Goal: Information Seeking & Learning: Learn about a topic

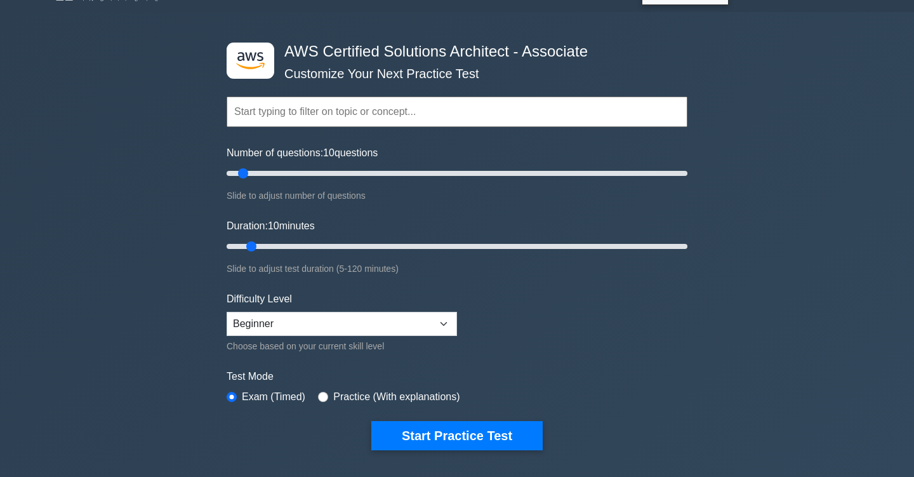
scroll to position [32, 0]
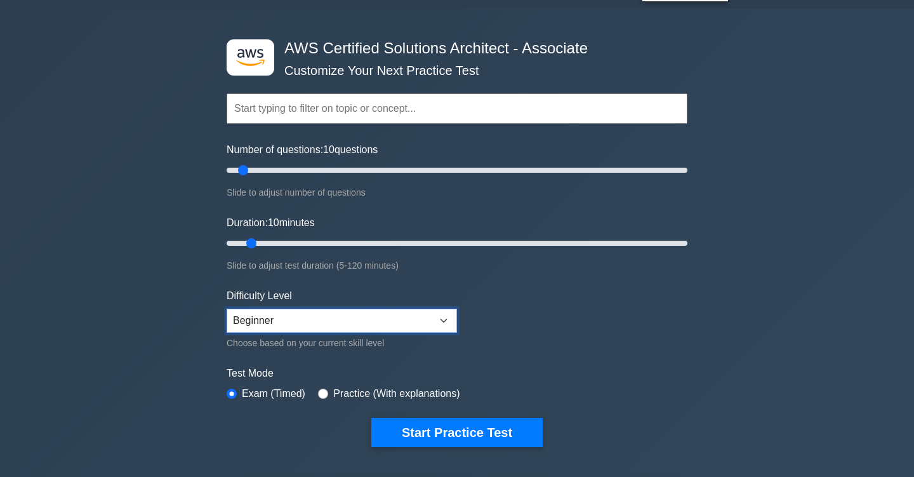
click at [401, 326] on select "Beginner Intermediate Expert" at bounding box center [342, 321] width 231 height 24
click at [227, 309] on select "Beginner Intermediate Expert" at bounding box center [342, 321] width 231 height 24
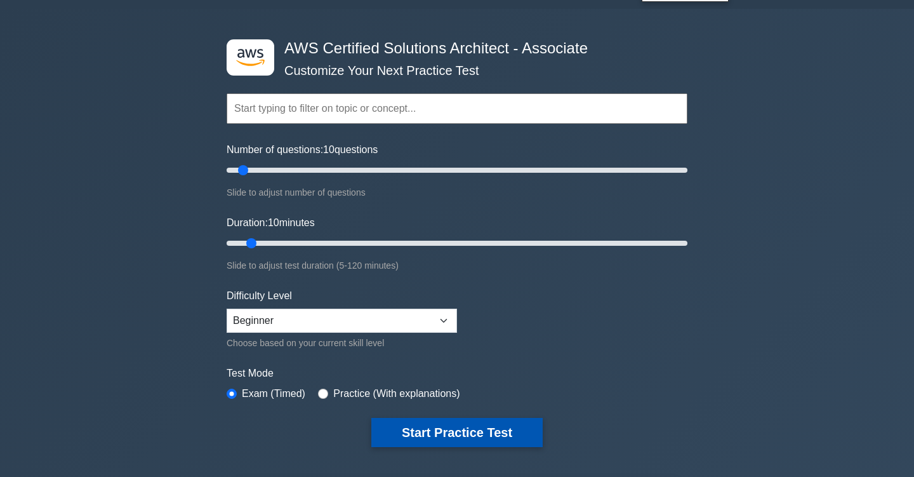
click at [451, 442] on button "Start Practice Test" at bounding box center [456, 432] width 171 height 29
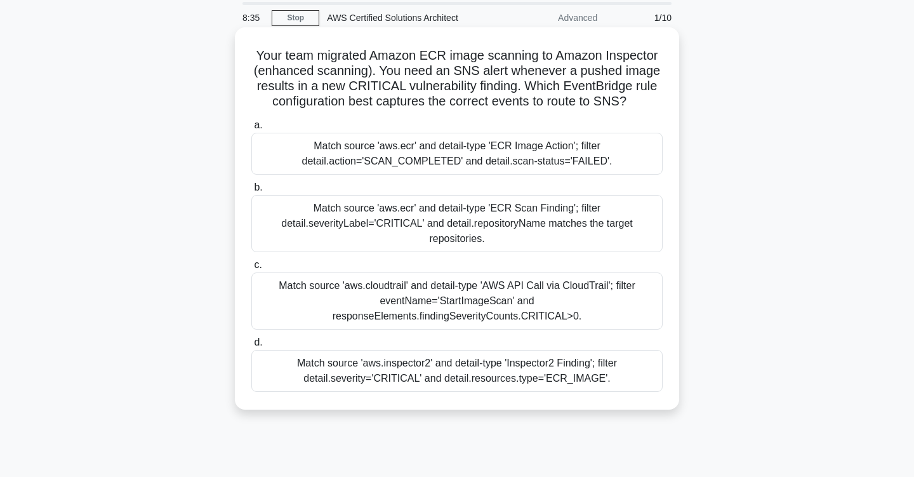
scroll to position [46, 0]
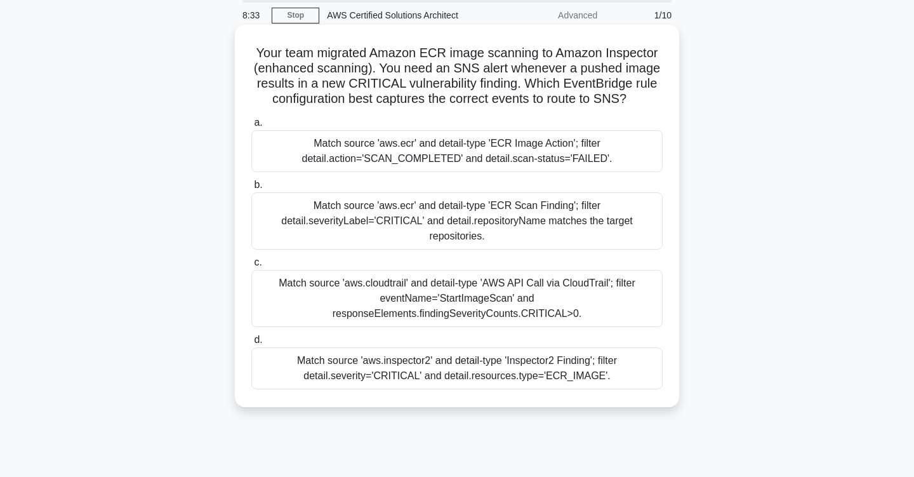
click at [439, 210] on div "Match source 'aws.ecr' and detail-type 'ECR Scan Finding'; filter detail.severi…" at bounding box center [457, 220] width 412 height 57
click at [251, 189] on input "b. Match source 'aws.ecr' and detail-type 'ECR Scan Finding'; filter detail.sev…" at bounding box center [251, 185] width 0 height 8
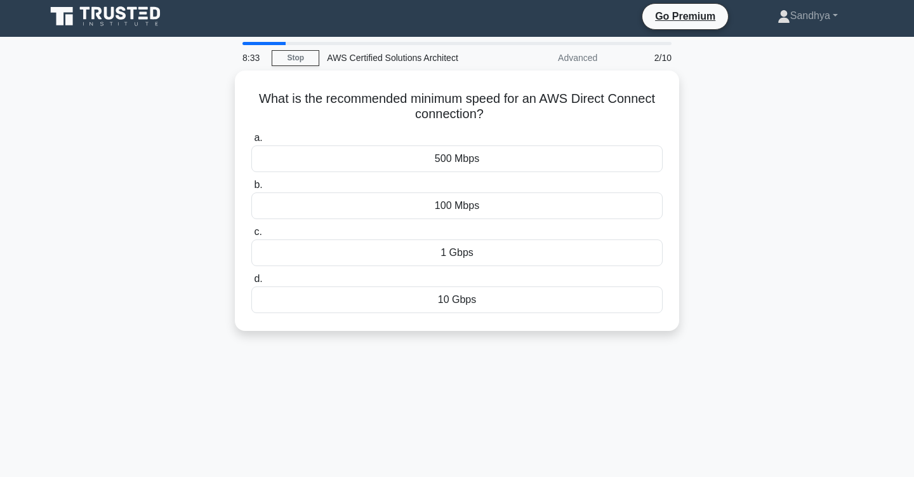
scroll to position [0, 0]
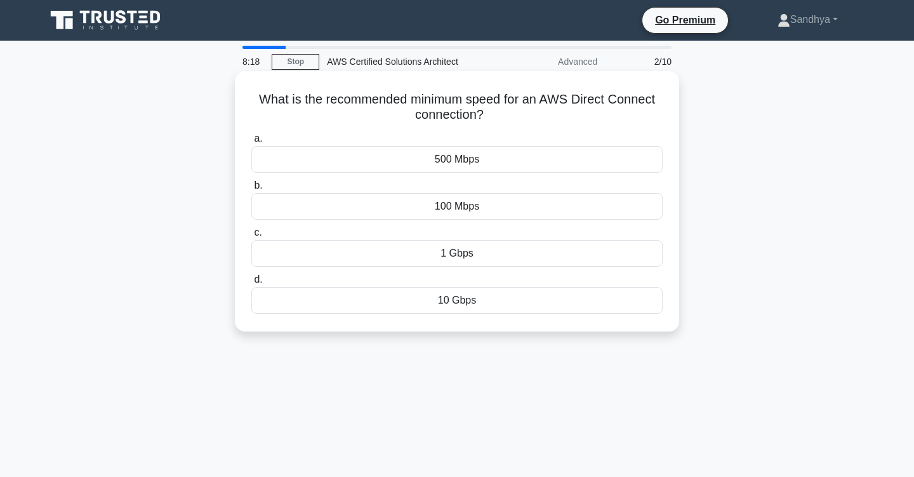
click at [521, 290] on div "10 Gbps" at bounding box center [457, 300] width 412 height 27
click at [251, 284] on input "d. 10 Gbps" at bounding box center [251, 280] width 0 height 8
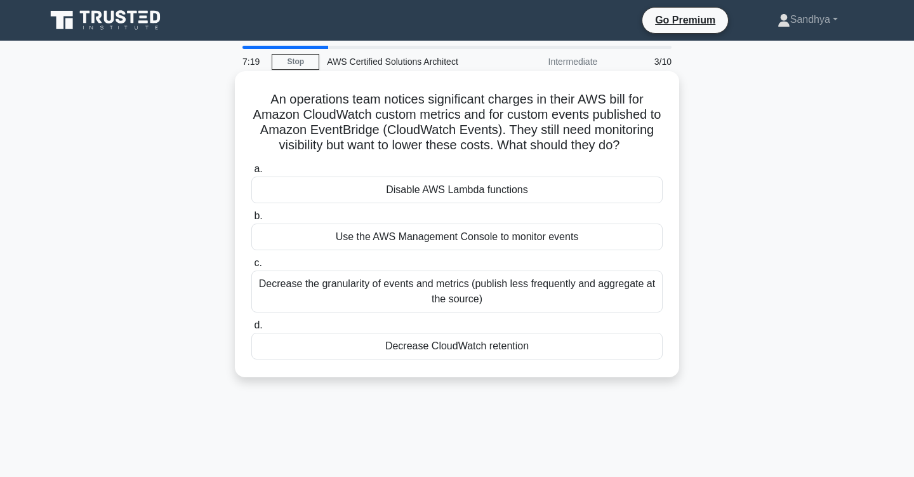
click at [467, 352] on div "Decrease CloudWatch retention" at bounding box center [457, 346] width 412 height 27
click at [251, 330] on input "d. Decrease CloudWatch retention" at bounding box center [251, 325] width 0 height 8
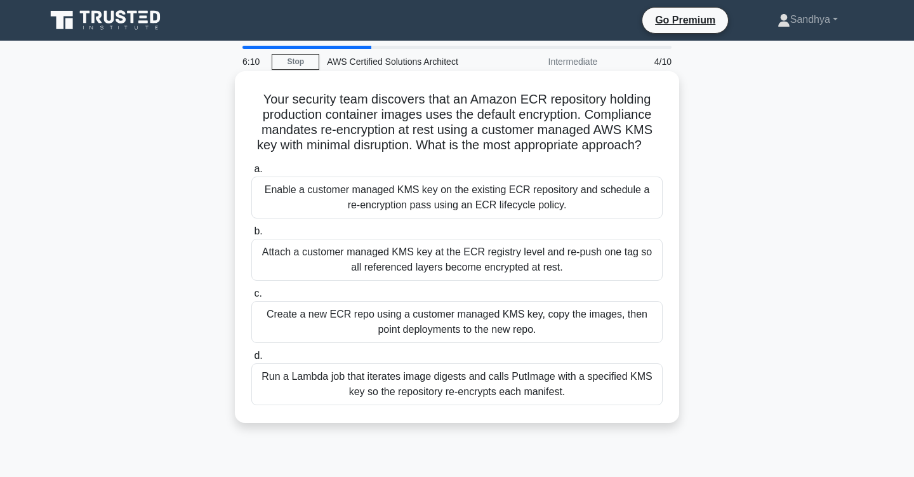
click at [459, 253] on div "Attach a customer managed KMS key at the ECR registry level and re-push one tag…" at bounding box center [457, 260] width 412 height 42
click at [251, 236] on input "b. Attach a customer managed KMS key at the ECR registry level and re-push one …" at bounding box center [251, 231] width 0 height 8
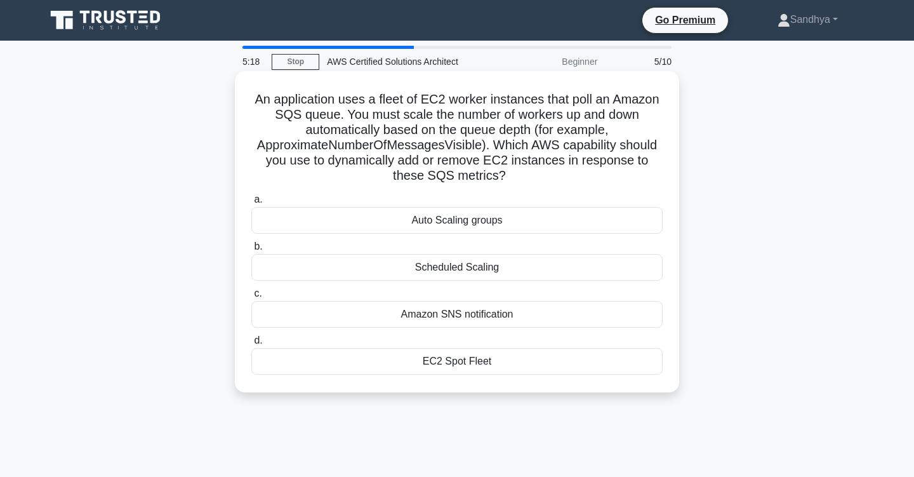
click at [500, 224] on div "Auto Scaling groups" at bounding box center [457, 220] width 412 height 27
click at [251, 204] on input "a. Auto Scaling groups" at bounding box center [251, 200] width 0 height 8
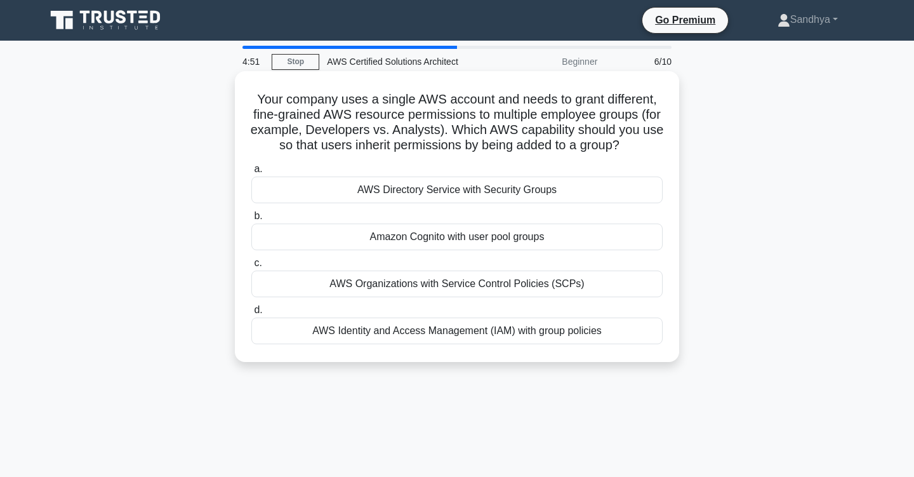
click at [452, 335] on div "AWS Identity and Access Management (IAM) with group policies" at bounding box center [457, 331] width 412 height 27
click at [251, 314] on input "d. AWS Identity and Access Management (IAM) with group policies" at bounding box center [251, 310] width 0 height 8
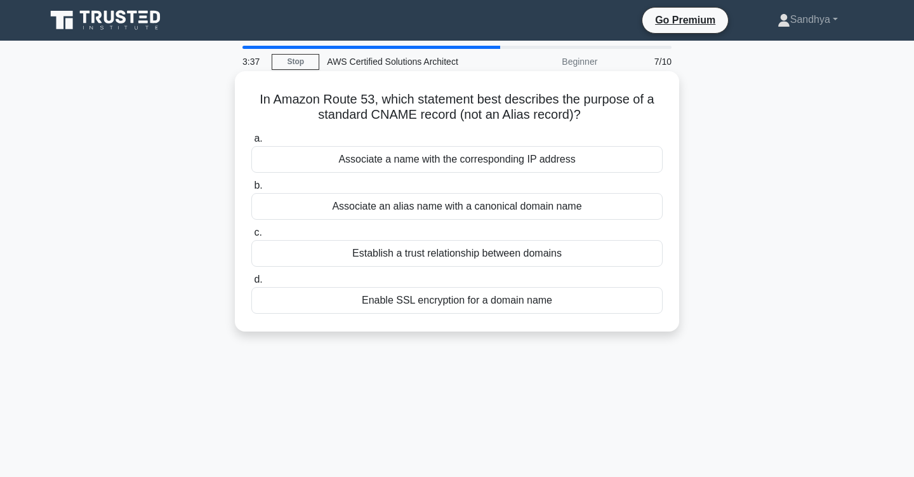
click at [429, 206] on div "Associate an alias name with a canonical domain name" at bounding box center [457, 206] width 412 height 27
click at [251, 190] on input "b. Associate an alias name with a canonical domain name" at bounding box center [251, 186] width 0 height 8
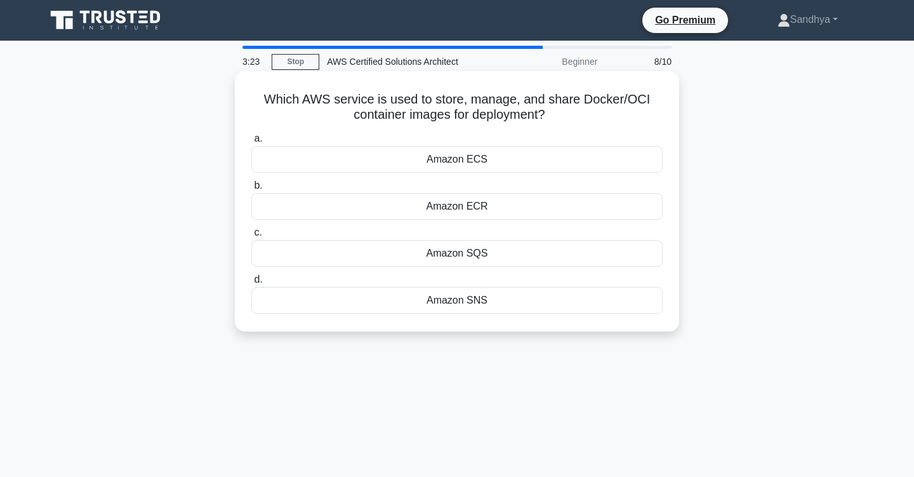
click at [483, 204] on div "Amazon ECR" at bounding box center [457, 206] width 412 height 27
click at [251, 190] on input "b. Amazon ECR" at bounding box center [251, 186] width 0 height 8
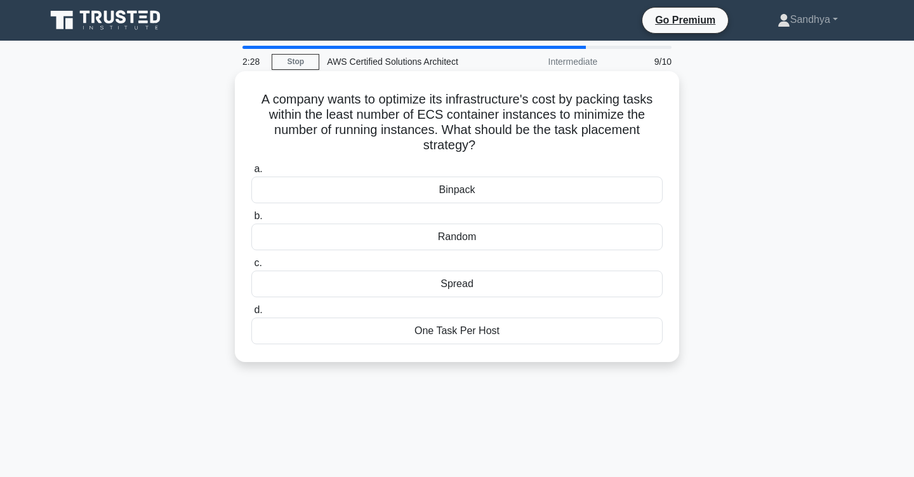
click at [442, 195] on div "Binpack" at bounding box center [457, 190] width 412 height 27
click at [251, 173] on input "a. Binpack" at bounding box center [251, 169] width 0 height 8
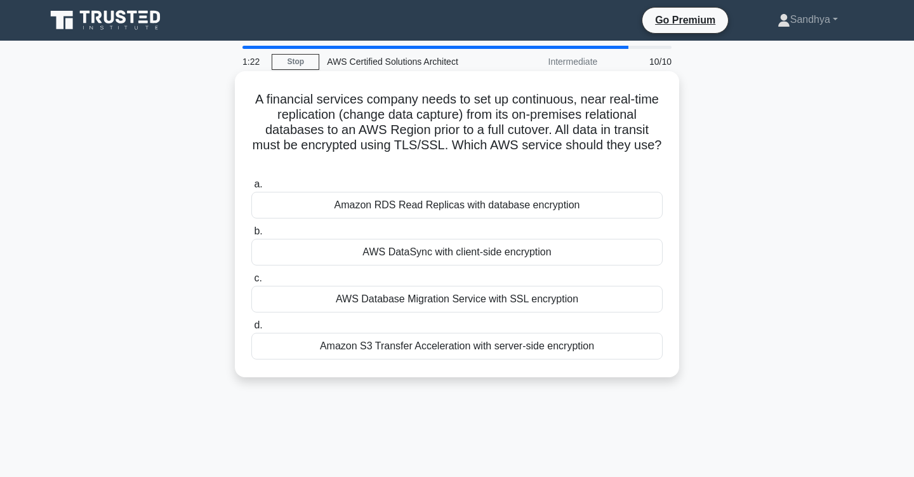
click at [494, 302] on div "AWS Database Migration Service with SSL encryption" at bounding box center [457, 299] width 412 height 27
click at [251, 283] on input "c. AWS Database Migration Service with SSL encryption" at bounding box center [251, 278] width 0 height 8
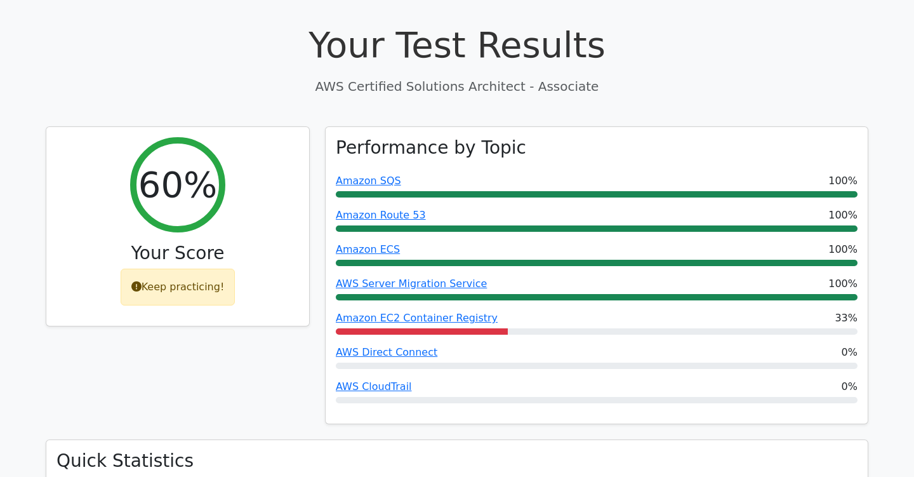
scroll to position [428, 0]
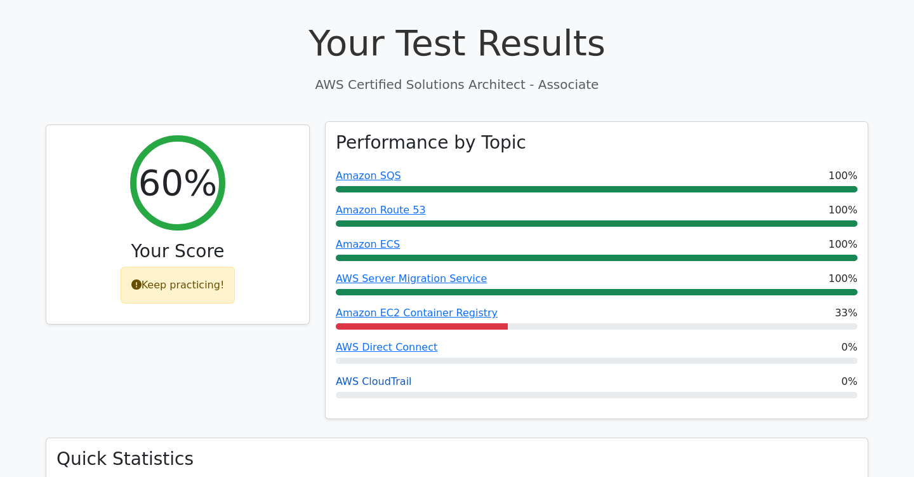
click at [384, 375] on link "AWS CloudTrail" at bounding box center [374, 381] width 76 height 12
